Goal: Transaction & Acquisition: Book appointment/travel/reservation

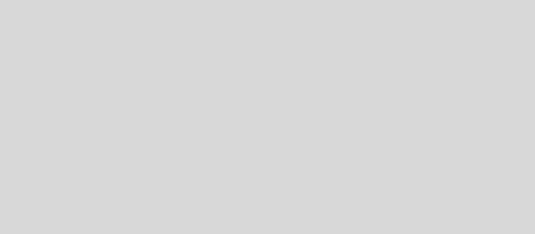
select select "pt"
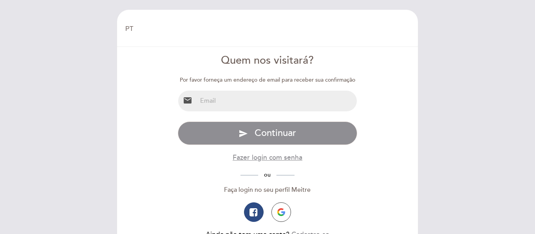
click at [246, 104] on input "email" at bounding box center [277, 101] width 160 height 21
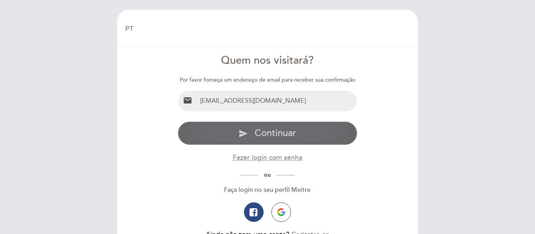
type input "[EMAIL_ADDRESS][DOMAIN_NAME]"
click at [277, 132] on span "Continuar" at bounding box center [274, 133] width 41 height 11
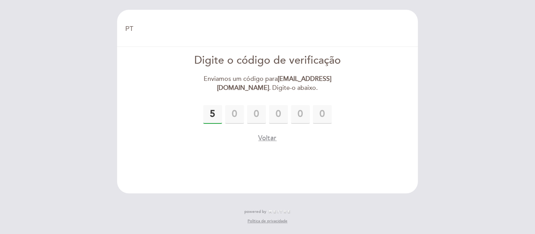
type input "5"
type input "3"
type input "5"
type input "8"
type input "4"
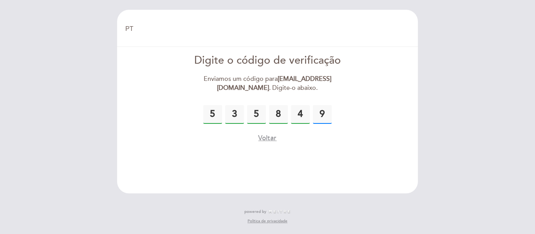
type input "9"
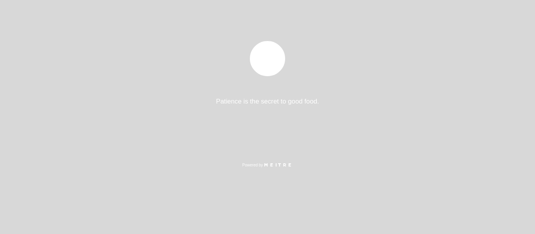
select select "pt"
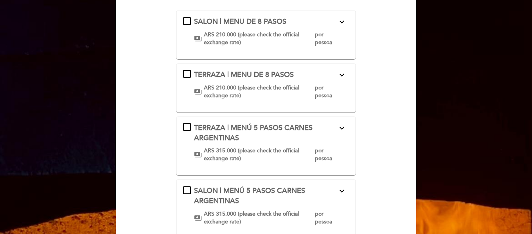
scroll to position [94, 0]
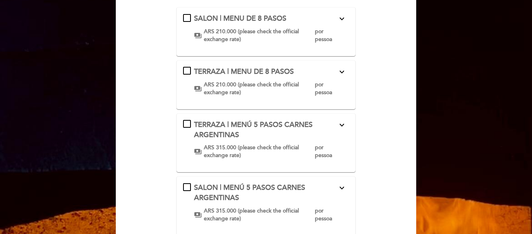
click at [342, 17] on icon "expand_more" at bounding box center [341, 18] width 9 height 9
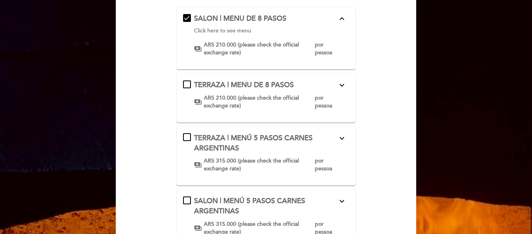
click at [235, 29] on link "Click here to see menu" at bounding box center [222, 30] width 57 height 7
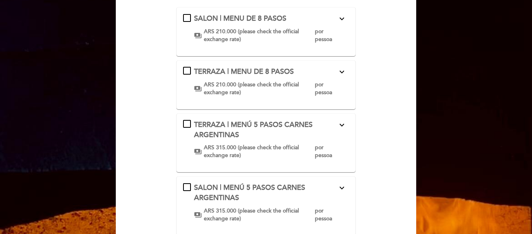
click at [343, 72] on icon "expand_more" at bounding box center [341, 71] width 9 height 9
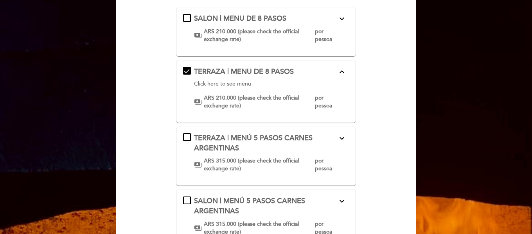
click at [230, 85] on link "Click here to see menu" at bounding box center [222, 84] width 57 height 7
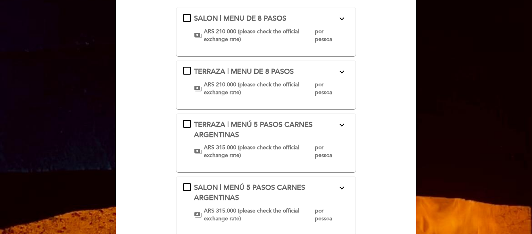
click at [344, 124] on icon "expand_more" at bounding box center [341, 125] width 9 height 9
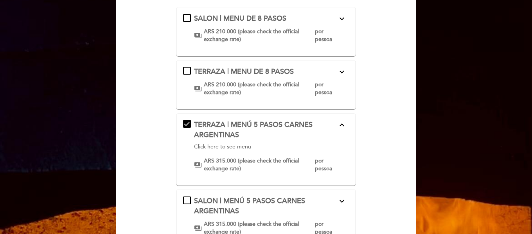
click at [241, 146] on link "Click here to see menu" at bounding box center [222, 147] width 57 height 7
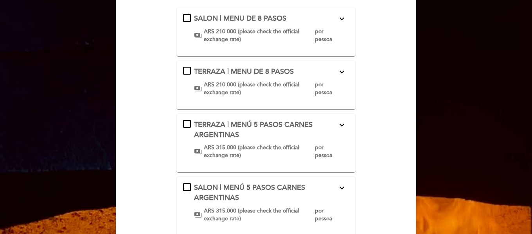
drag, startPoint x: 186, startPoint y: 15, endPoint x: 183, endPoint y: 18, distance: 4.4
click at [186, 16] on div "SALON | MENU DE 8 PASOS expand_more Click here to see menu payments ARS 210.000…" at bounding box center [266, 29] width 166 height 30
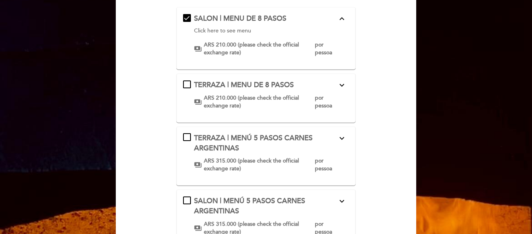
click at [226, 28] on link "Click here to see menu" at bounding box center [222, 30] width 57 height 7
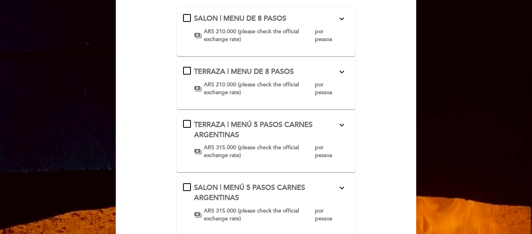
drag, startPoint x: 186, startPoint y: 120, endPoint x: 182, endPoint y: 133, distance: 13.1
click at [186, 121] on div "TERRAZA | MENÚ 5 PASOS CARNES ARGENTINAS expand_more Click here to see menu pay…" at bounding box center [266, 140] width 166 height 40
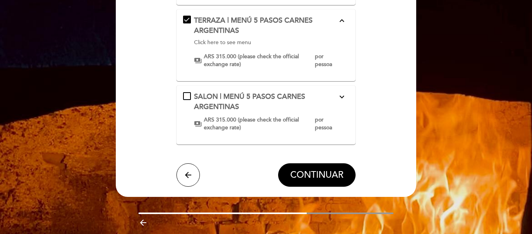
scroll to position [225, 0]
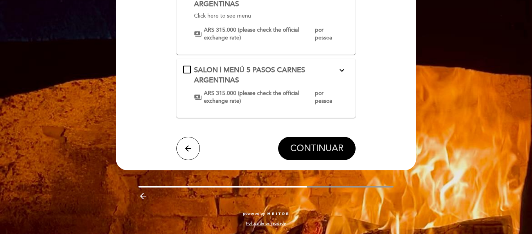
click at [314, 152] on span "CONTINUAR" at bounding box center [316, 148] width 53 height 11
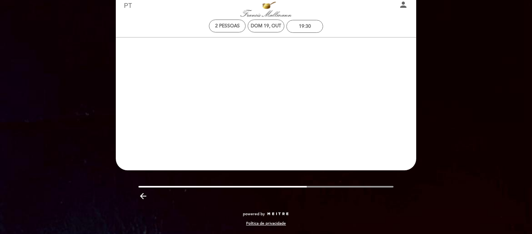
scroll to position [23, 0]
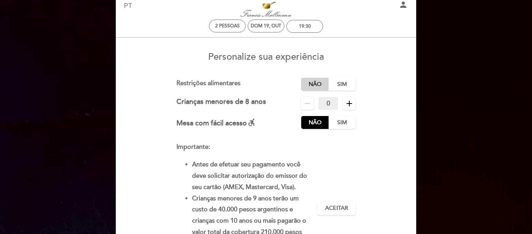
click at [316, 83] on label "Não" at bounding box center [314, 84] width 27 height 13
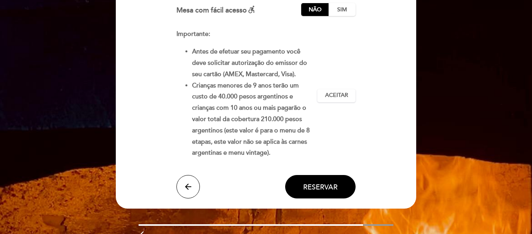
scroll to position [134, 0]
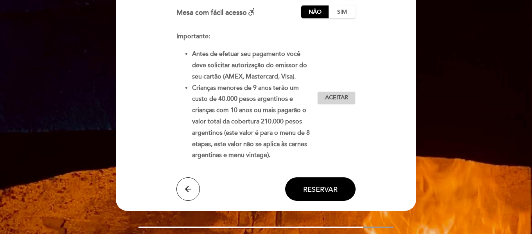
click at [333, 99] on span "Aceitar" at bounding box center [336, 98] width 23 height 8
click at [342, 187] on button "Reservar" at bounding box center [320, 189] width 70 height 23
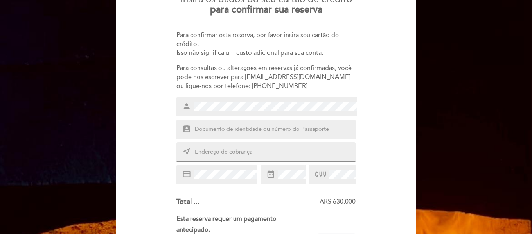
scroll to position [83, 0]
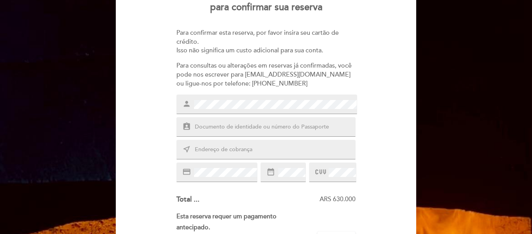
click at [216, 124] on input "text" at bounding box center [275, 127] width 163 height 9
type input "f"
type input "FX416784"
click at [199, 148] on input "text" at bounding box center [275, 150] width 163 height 9
click at [221, 150] on input "Servidão benito Freitas" at bounding box center [275, 150] width 163 height 9
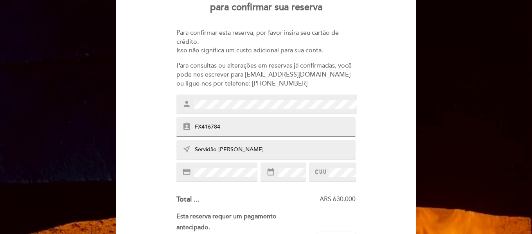
click at [221, 151] on input "Servidão bBenito Freitas" at bounding box center [275, 150] width 163 height 9
drag, startPoint x: 254, startPoint y: 149, endPoint x: 256, endPoint y: 154, distance: 4.9
click at [255, 151] on input "Servidão Benito Freitas" at bounding box center [275, 150] width 163 height 9
type input "Servidão Benito Freitas, 22 ap 204 Ingleses Florianópolis Brasil"
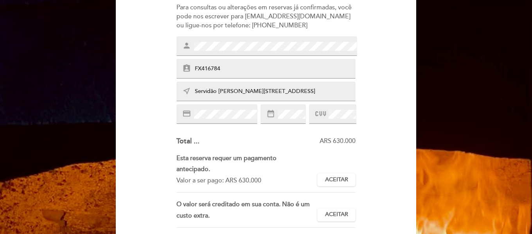
scroll to position [144, 0]
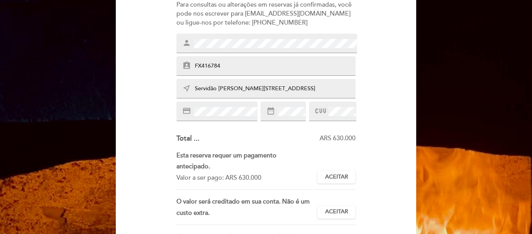
click at [231, 65] on input "FX416784" at bounding box center [275, 66] width 163 height 9
type input "F"
click at [353, 91] on input "Servidão Benito Freitas, 22 ap 204 Ingleses Florianópolis Brasil" at bounding box center [275, 89] width 163 height 9
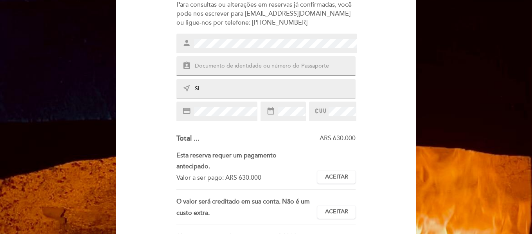
type input "l"
